Goal: Check status: Check status

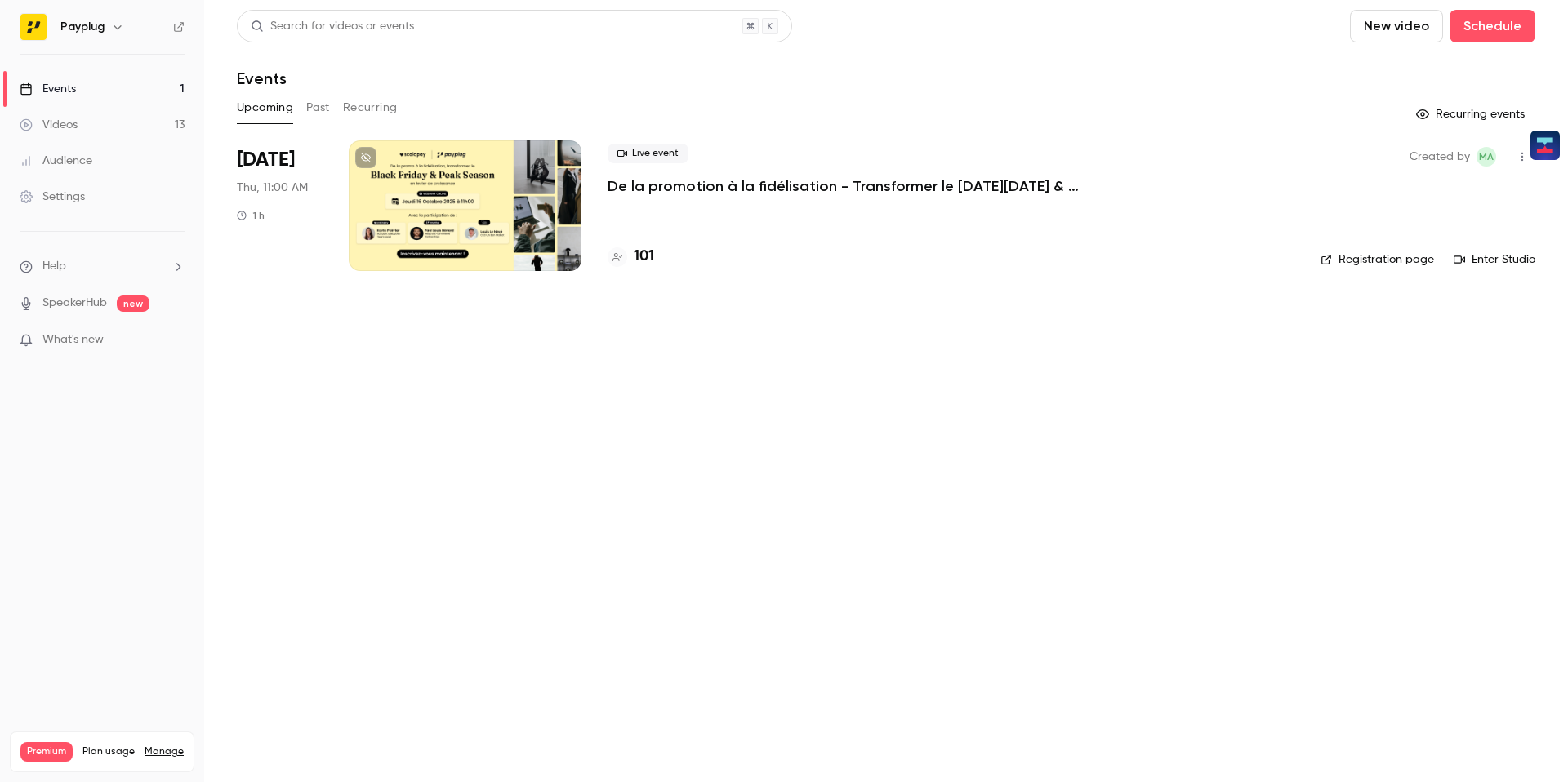
click at [482, 217] on div at bounding box center [465, 205] width 233 height 130
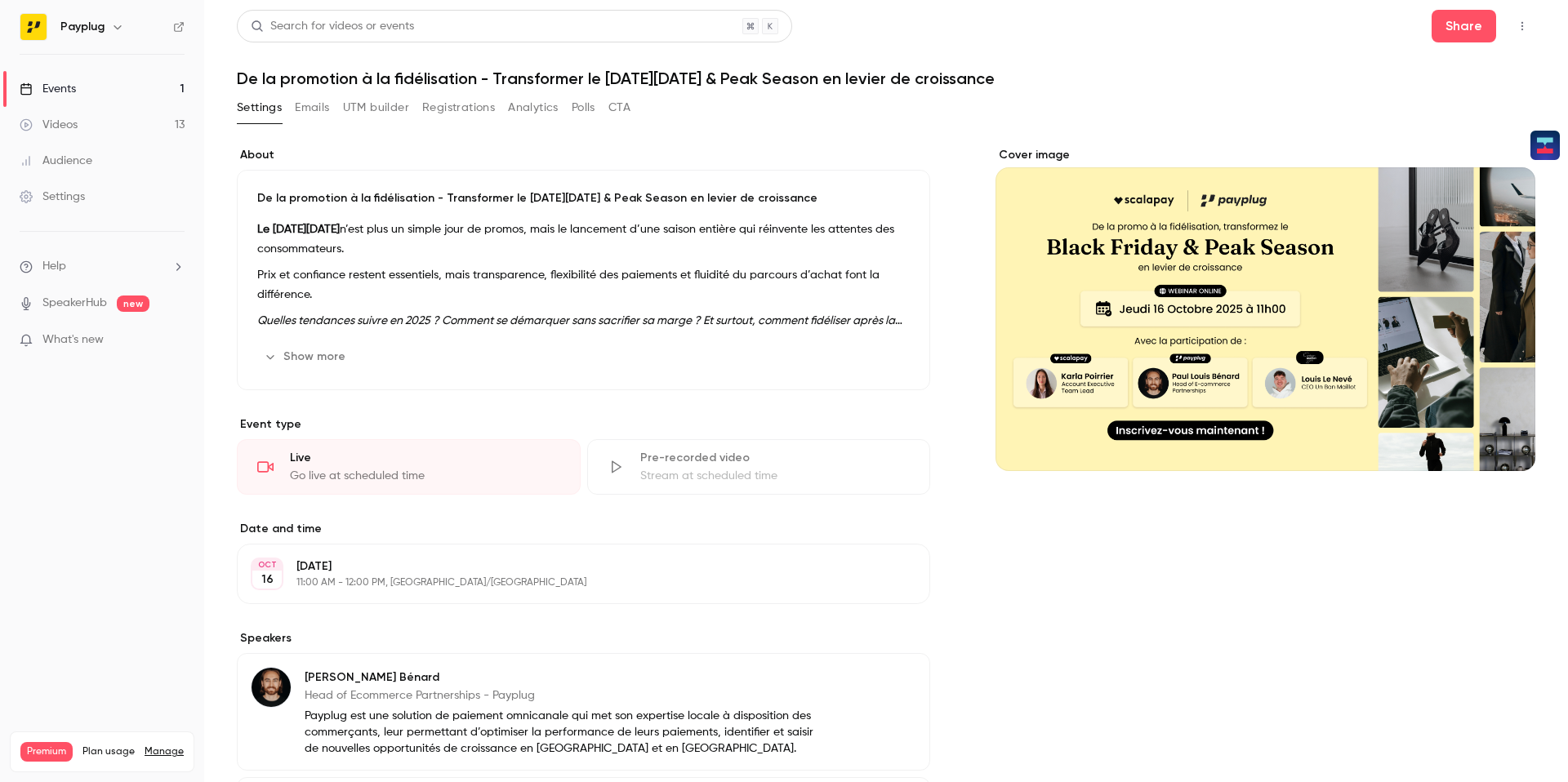
click at [430, 105] on button "Registrations" at bounding box center [458, 107] width 73 height 26
